Goal: Find specific page/section

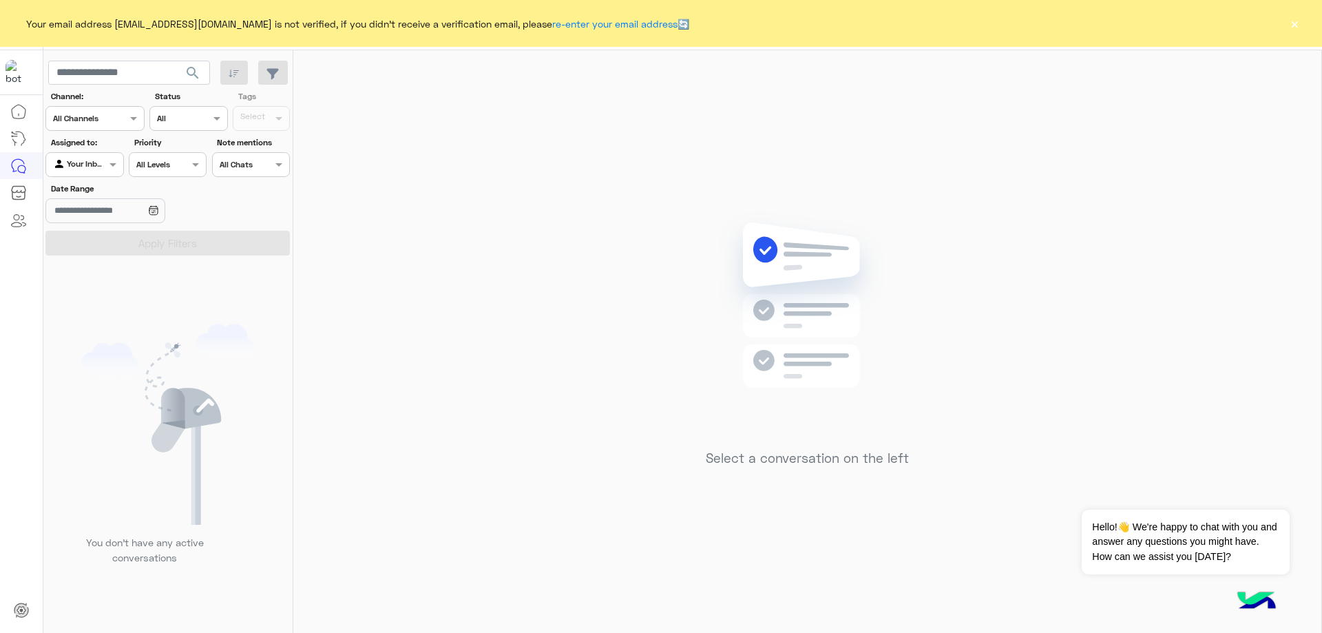
click at [1294, 26] on button "×" at bounding box center [1294, 24] width 14 height 14
click at [1299, 25] on button "×" at bounding box center [1294, 24] width 14 height 14
